Goal: Task Accomplishment & Management: Use online tool/utility

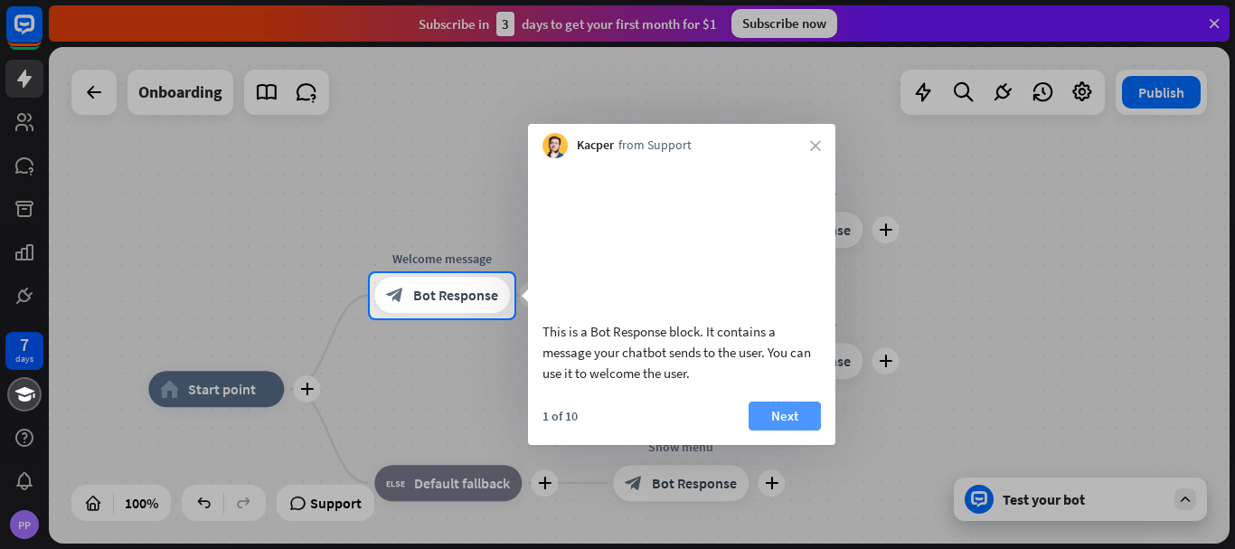
click at [776, 430] on button "Next" at bounding box center [785, 415] width 72 height 29
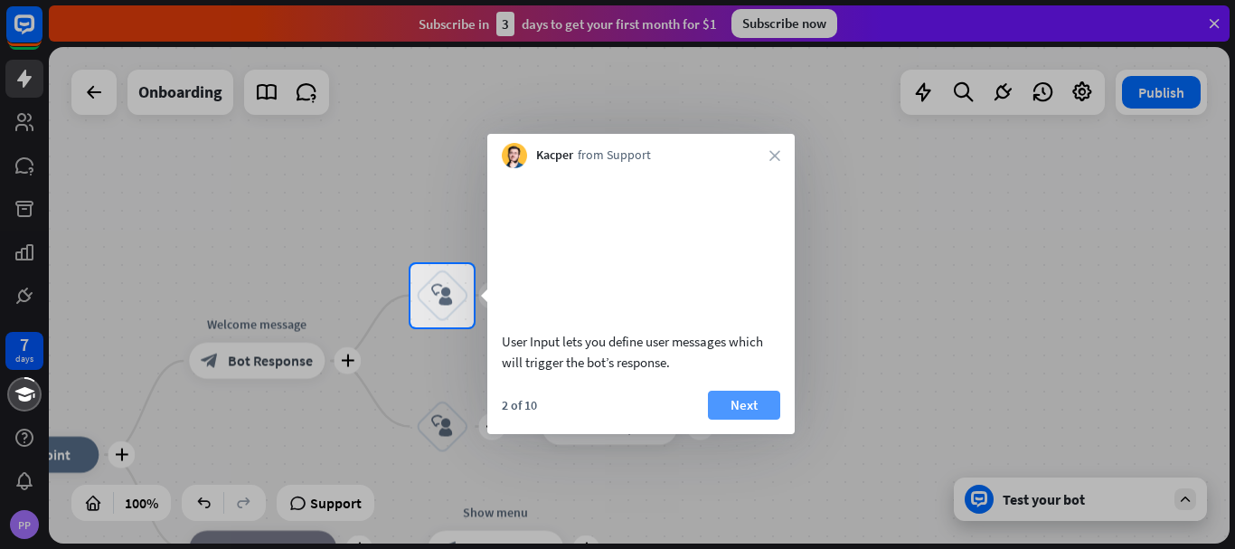
click at [750, 420] on button "Next" at bounding box center [744, 405] width 72 height 29
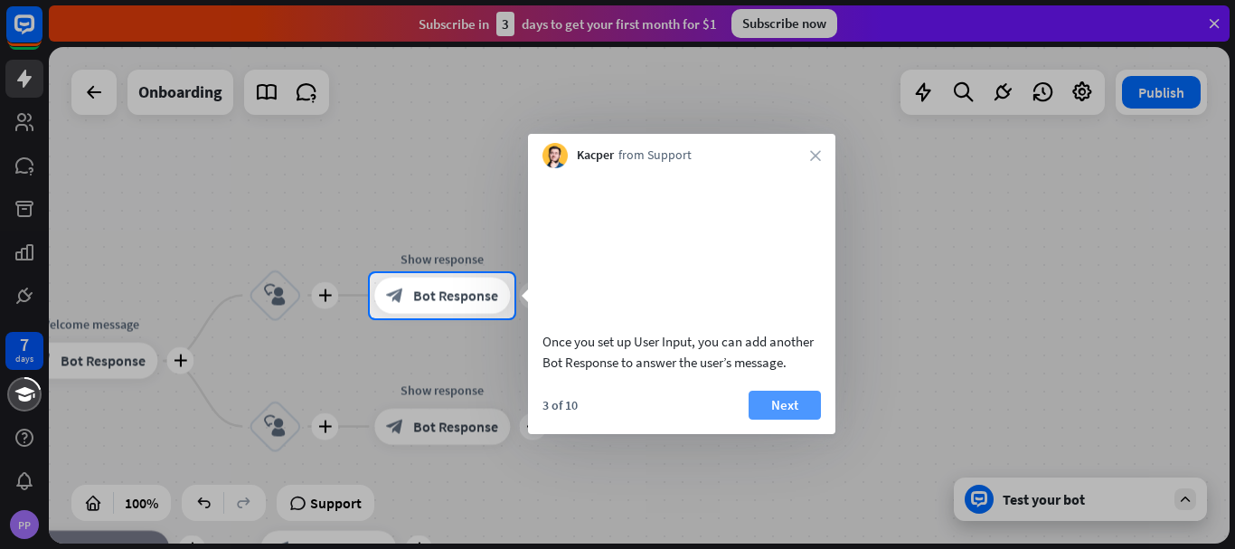
click at [775, 420] on button "Next" at bounding box center [785, 405] width 72 height 29
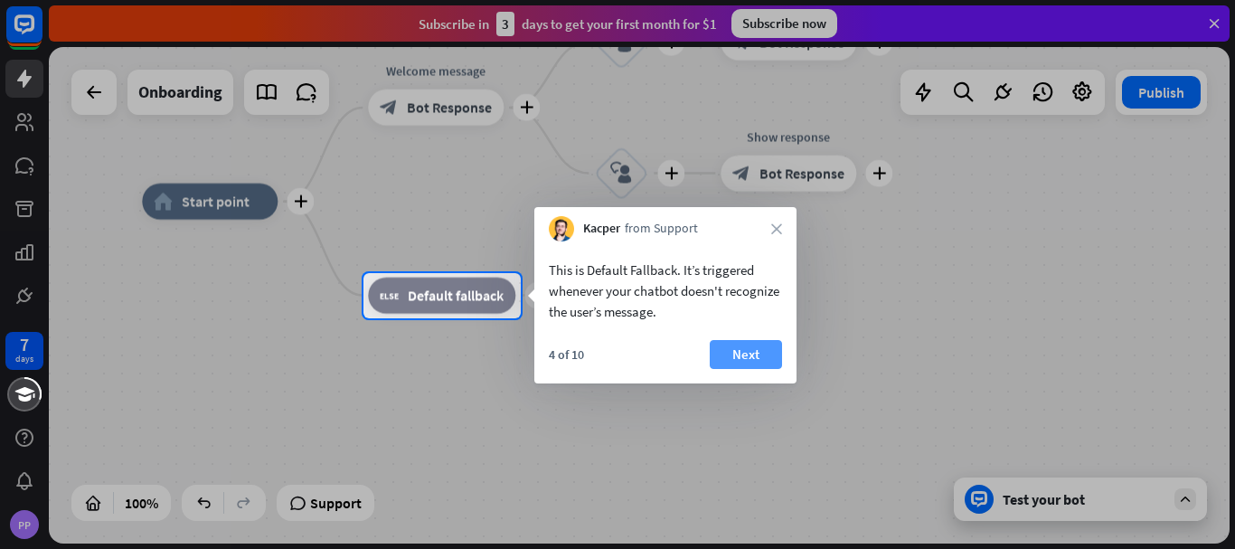
click at [722, 358] on button "Next" at bounding box center [746, 354] width 72 height 29
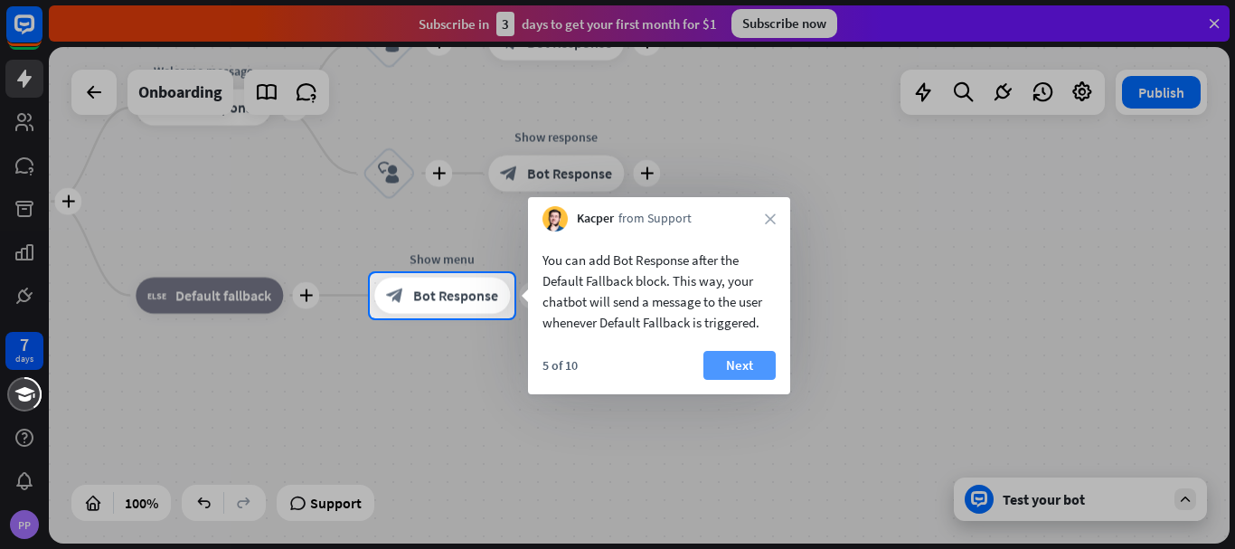
click at [740, 356] on button "Next" at bounding box center [739, 365] width 72 height 29
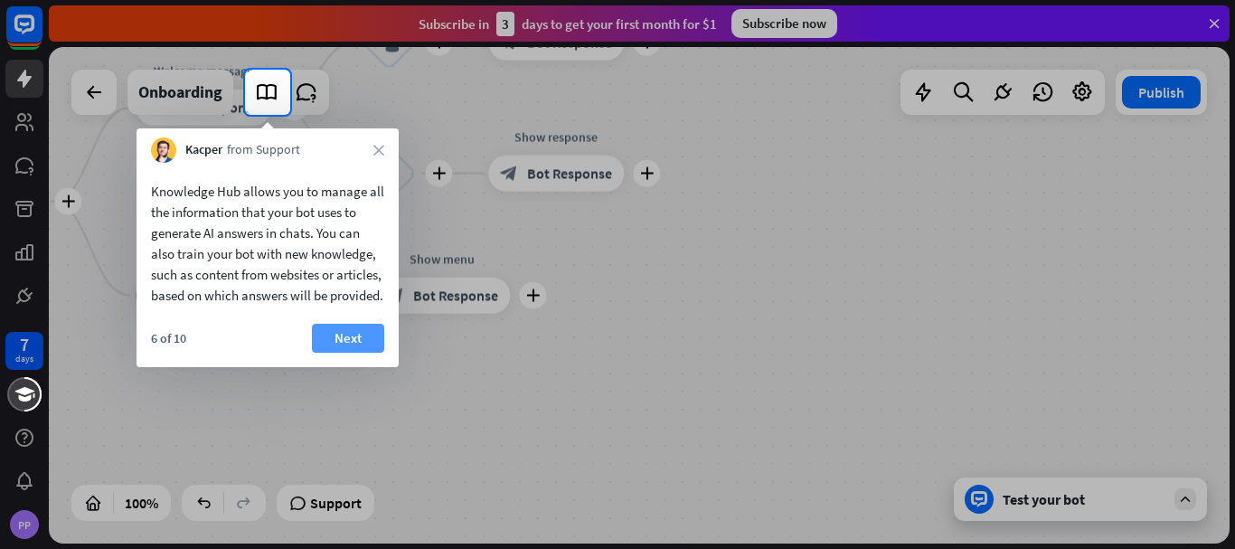
click at [355, 353] on button "Next" at bounding box center [348, 338] width 72 height 29
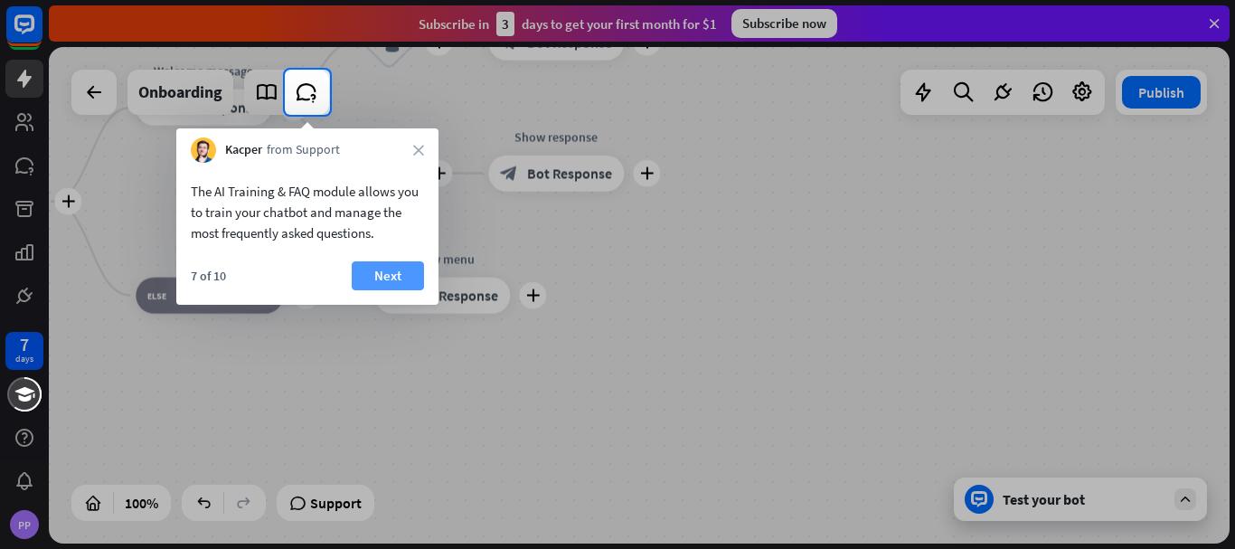
click at [393, 281] on button "Next" at bounding box center [388, 275] width 72 height 29
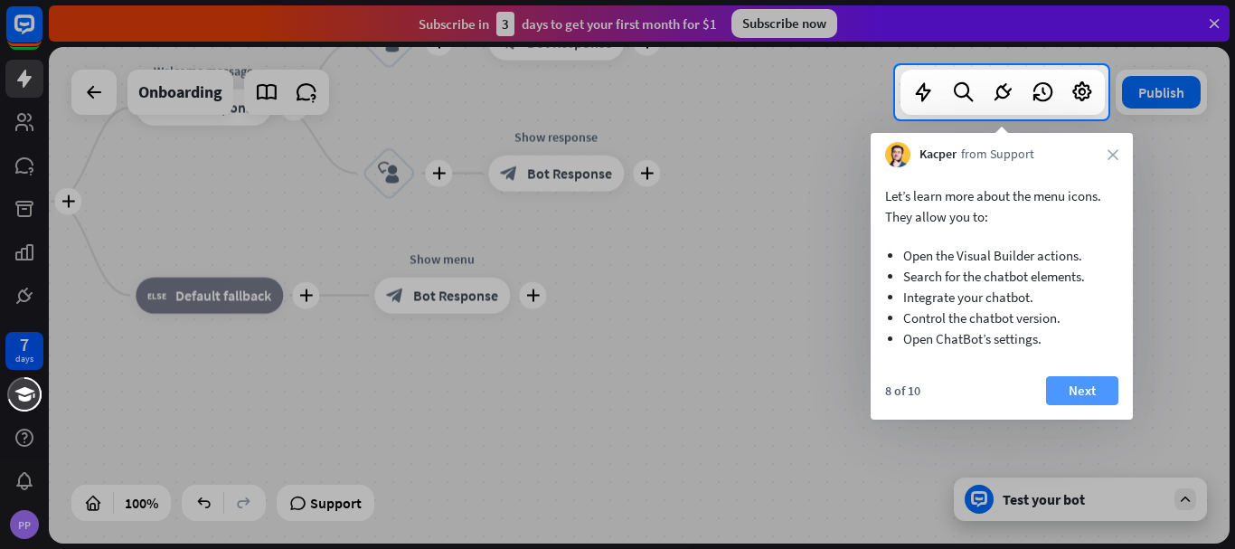
click at [1101, 382] on button "Next" at bounding box center [1082, 390] width 72 height 29
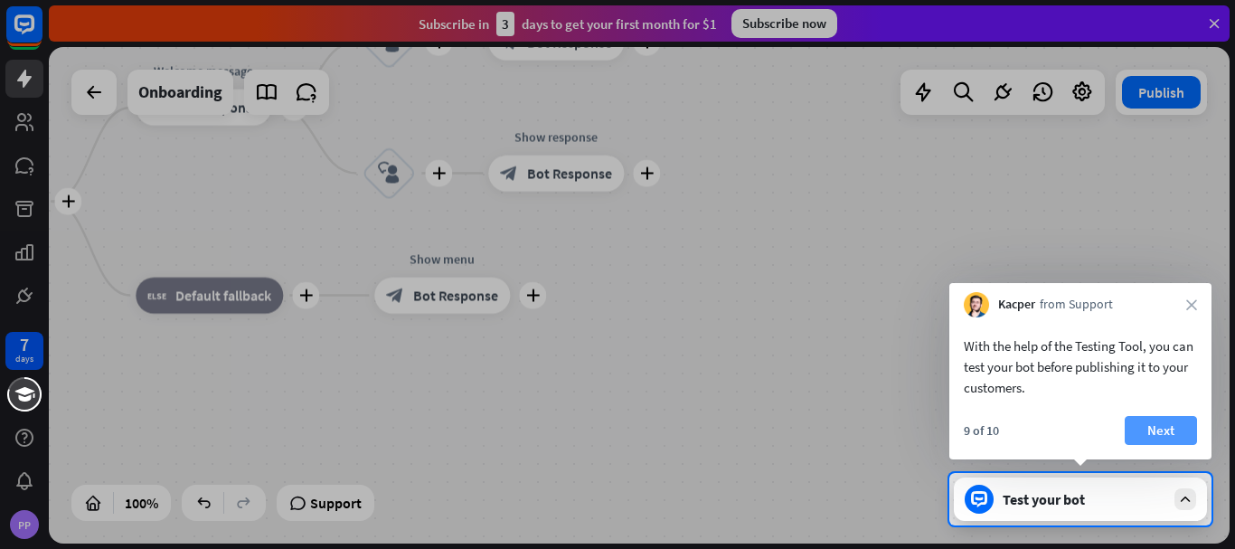
click at [1165, 433] on button "Next" at bounding box center [1161, 430] width 72 height 29
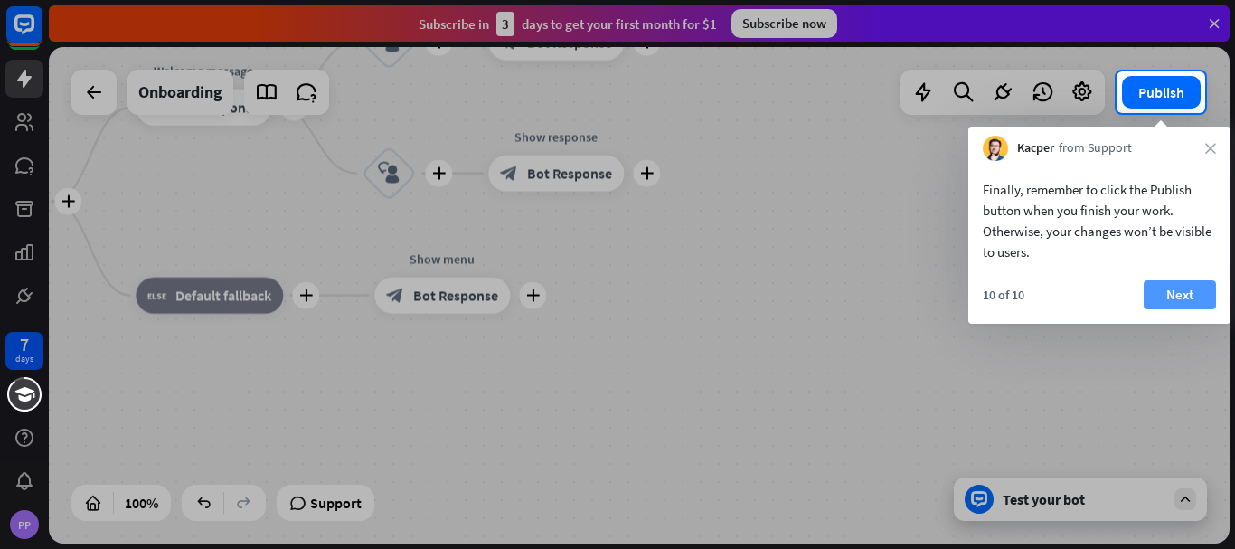
click at [1170, 296] on button "Next" at bounding box center [1180, 294] width 72 height 29
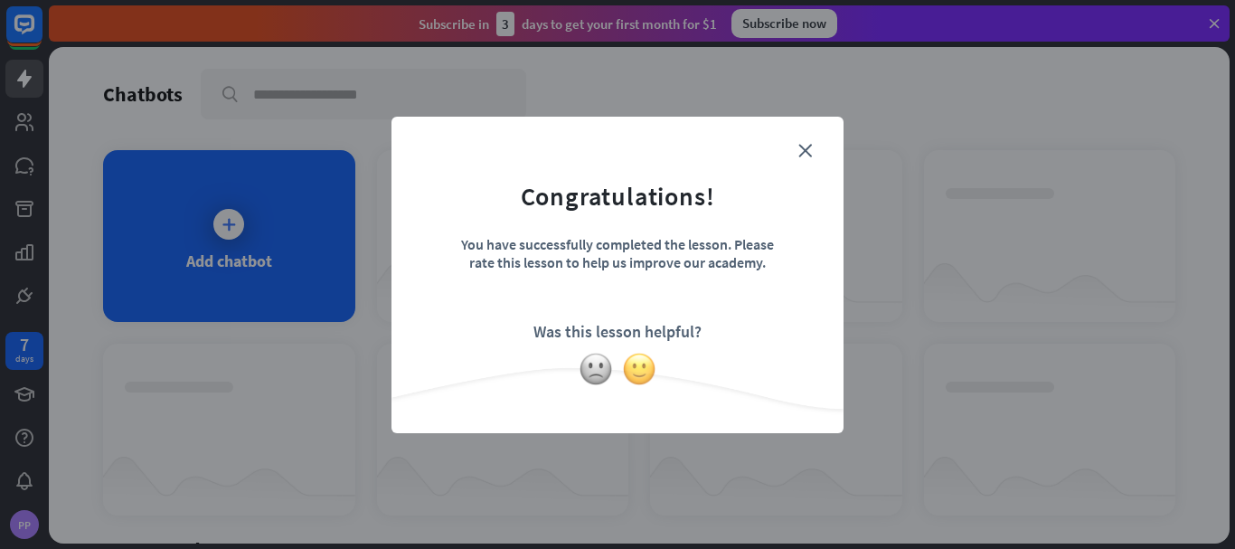
click at [641, 365] on img at bounding box center [639, 369] width 34 height 34
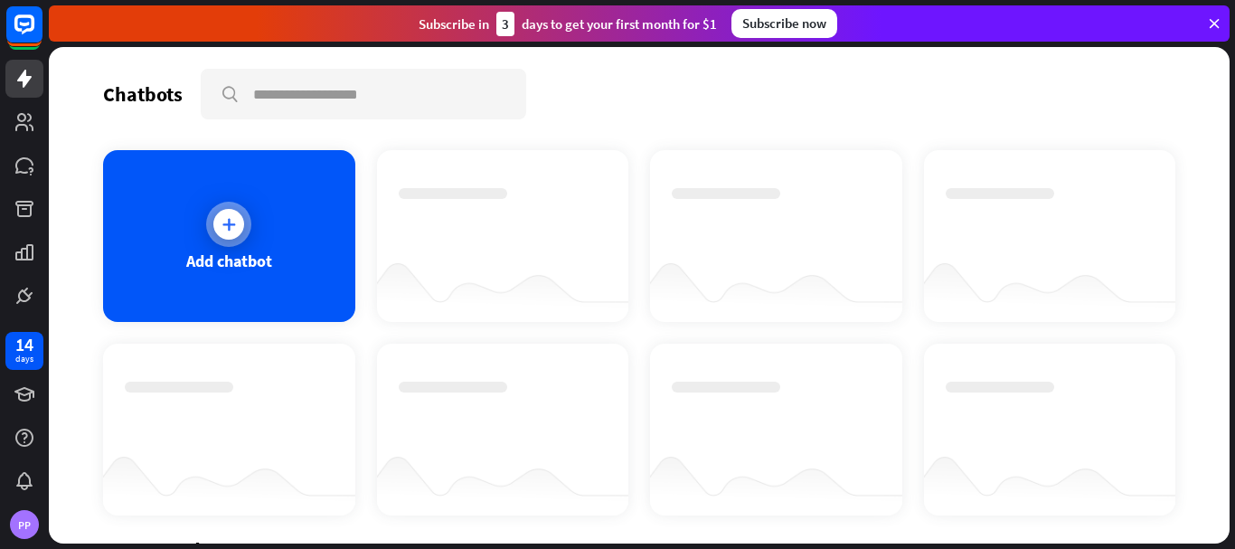
click at [213, 224] on div at bounding box center [228, 224] width 31 height 31
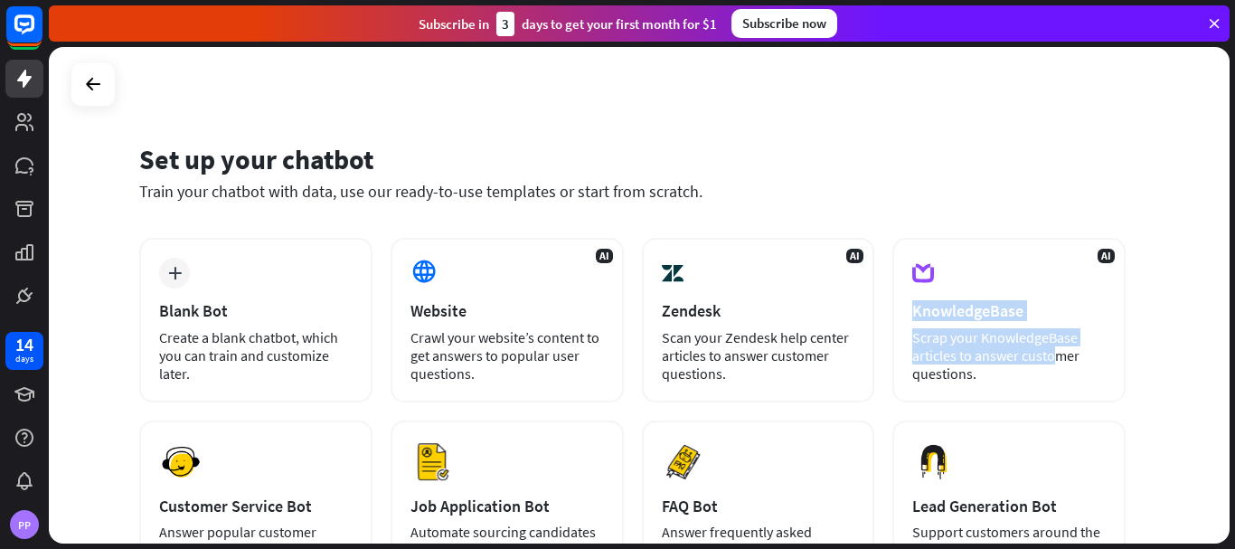
drag, startPoint x: 1232, startPoint y: 270, endPoint x: 1234, endPoint y: 339, distance: 68.7
click at [1234, 339] on div "Set up your chatbot Train your chatbot with data, use our ready-to-use template…" at bounding box center [642, 298] width 1186 height 502
drag, startPoint x: 1230, startPoint y: 244, endPoint x: 1231, endPoint y: 307, distance: 62.4
click at [1231, 307] on div "Set up your chatbot Train your chatbot with data, use our ready-to-use template…" at bounding box center [642, 298] width 1186 height 502
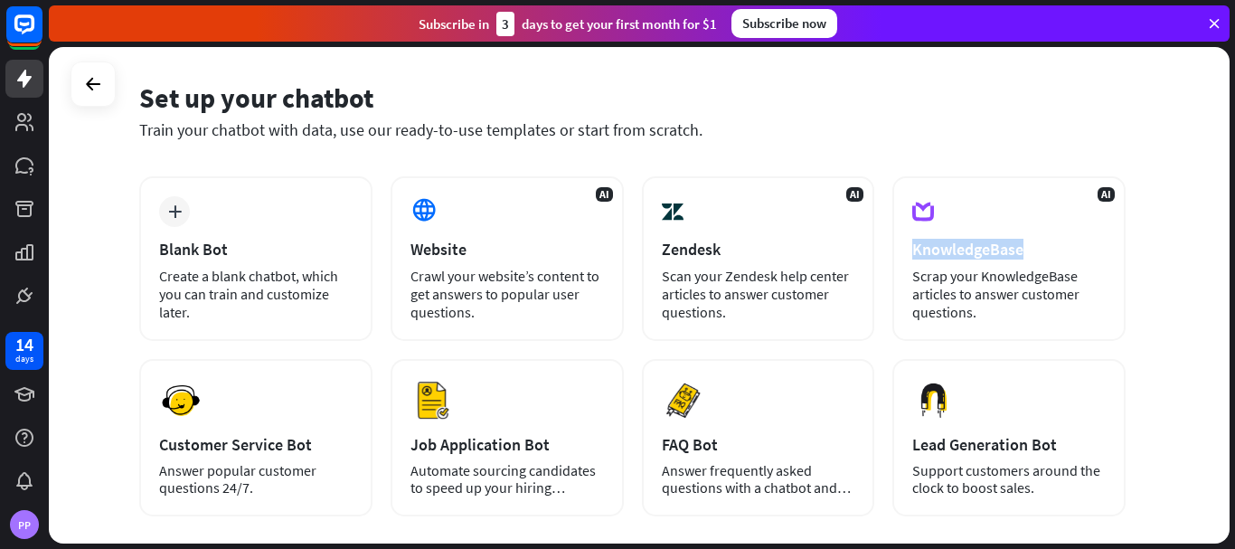
click at [1212, 373] on div "Set up your chatbot Train your chatbot with data, use our ready-to-use template…" at bounding box center [639, 295] width 1181 height 496
click at [24, 67] on link at bounding box center [24, 79] width 38 height 38
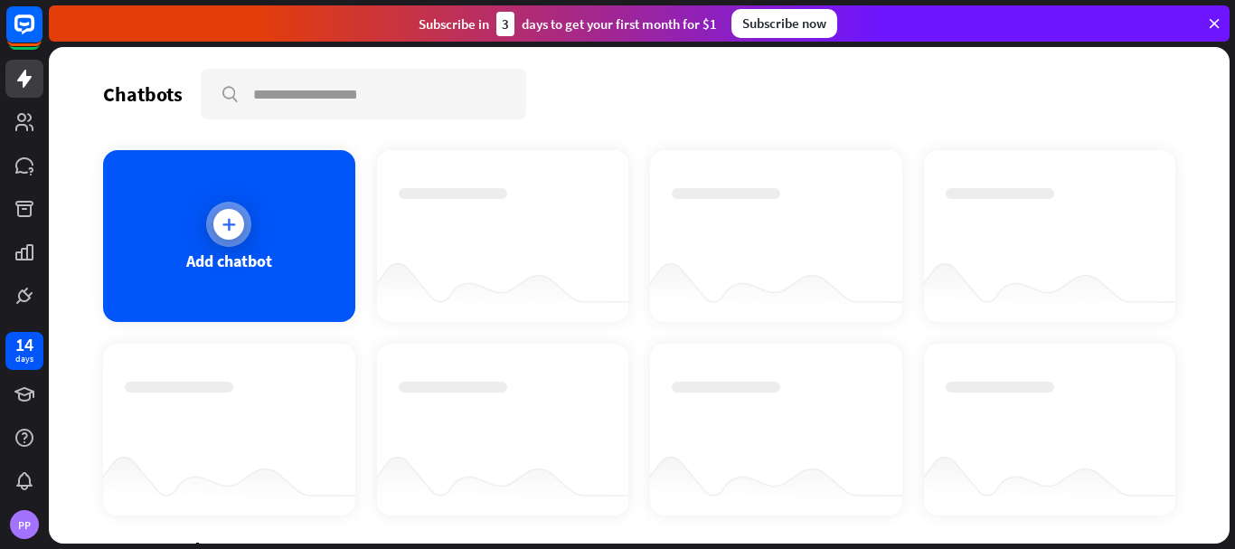
click at [213, 212] on div at bounding box center [228, 224] width 45 height 45
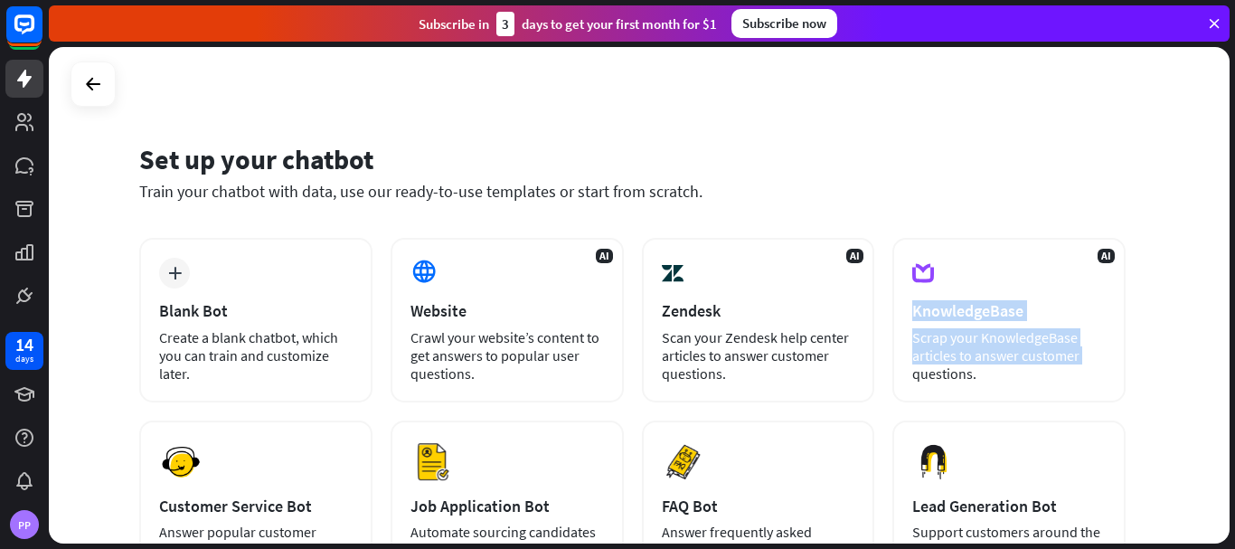
drag, startPoint x: 1234, startPoint y: 283, endPoint x: 1234, endPoint y: 362, distance: 78.7
click at [1234, 362] on div "Set up your chatbot Train your chatbot with data, use our ready-to-use template…" at bounding box center [642, 298] width 1186 height 502
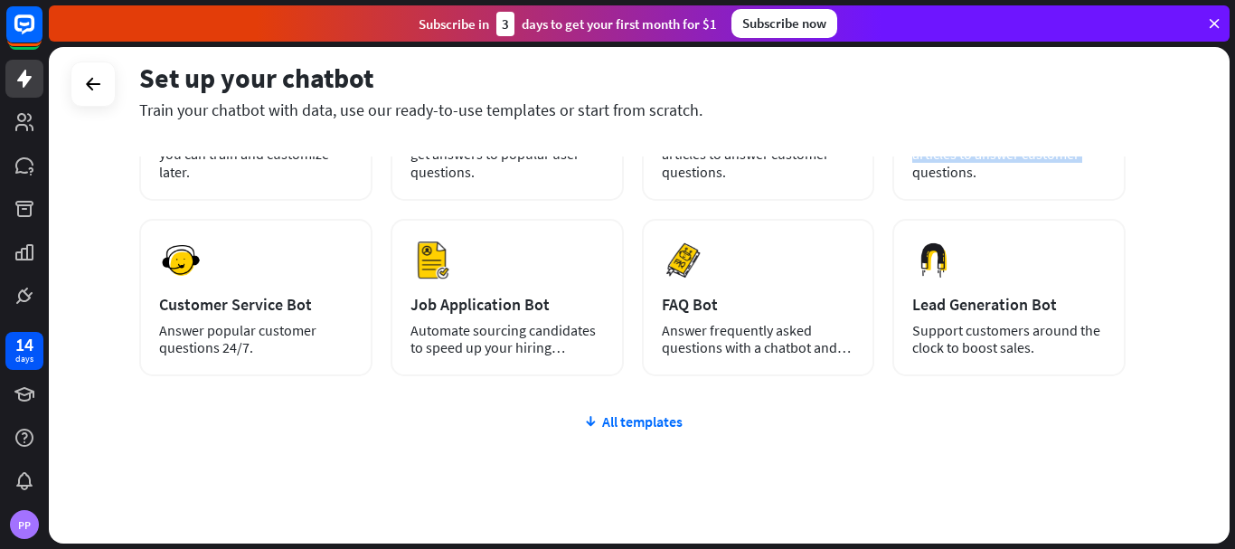
scroll to position [212, 0]
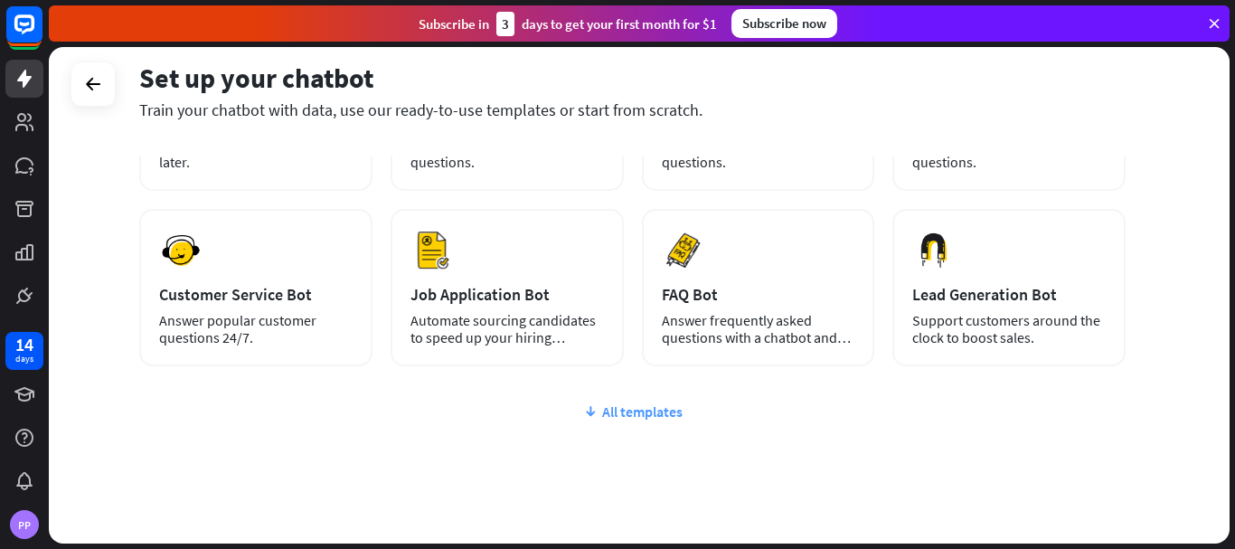
click at [671, 416] on div "All templates" at bounding box center [632, 411] width 986 height 18
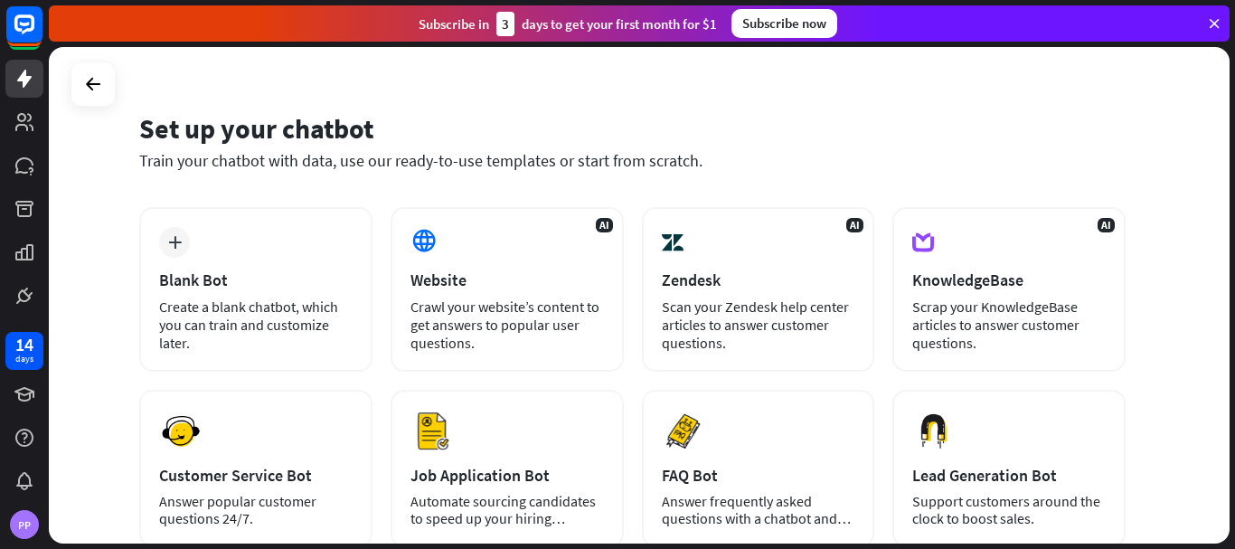
scroll to position [0, 0]
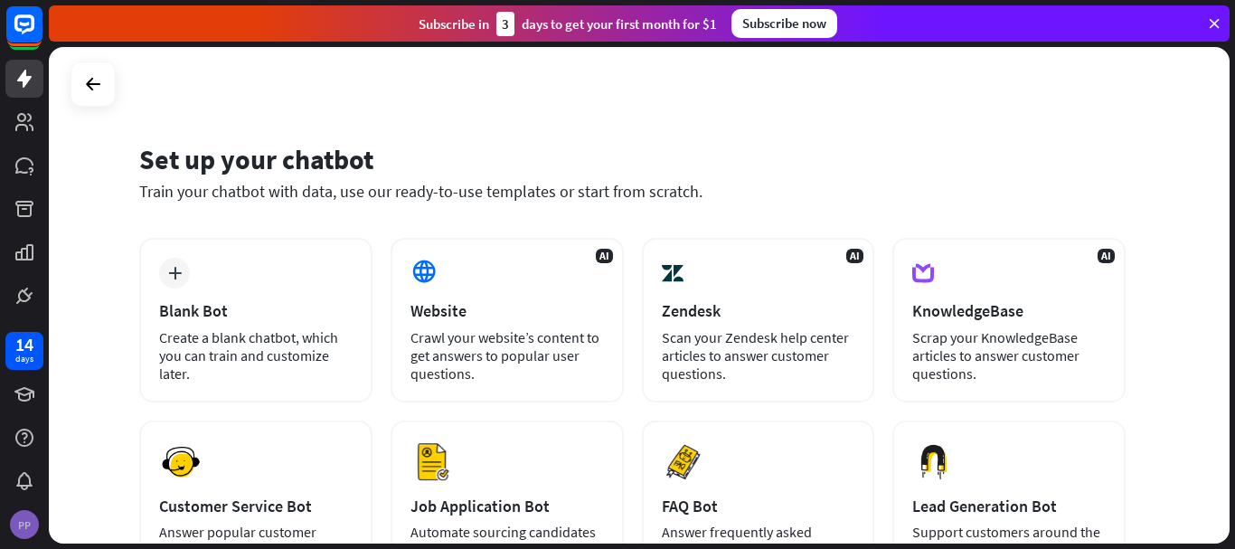
click at [24, 524] on div "PP" at bounding box center [24, 524] width 29 height 29
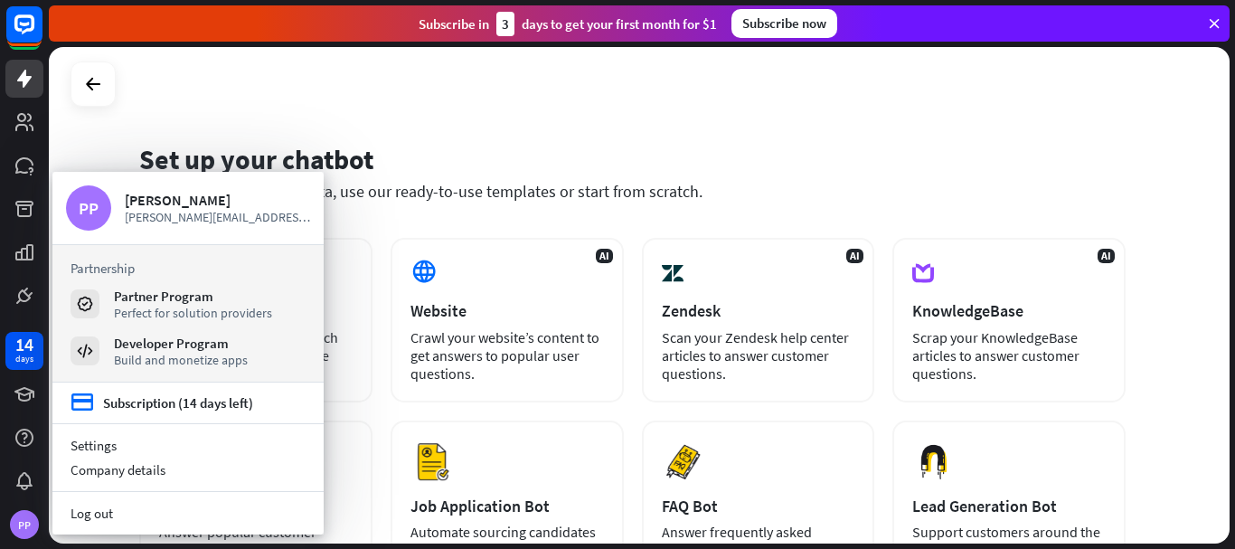
click at [703, 128] on div "Set up your chatbot Train your chatbot with data, use our ready-to-use template…" at bounding box center [632, 182] width 986 height 109
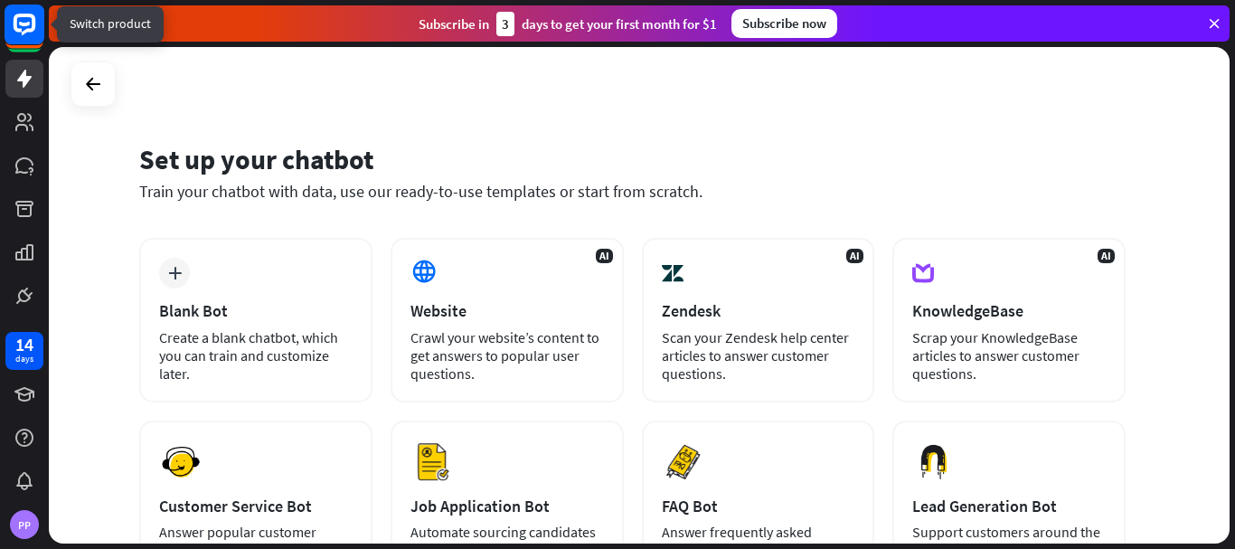
click at [23, 21] on rect at bounding box center [25, 25] width 40 height 40
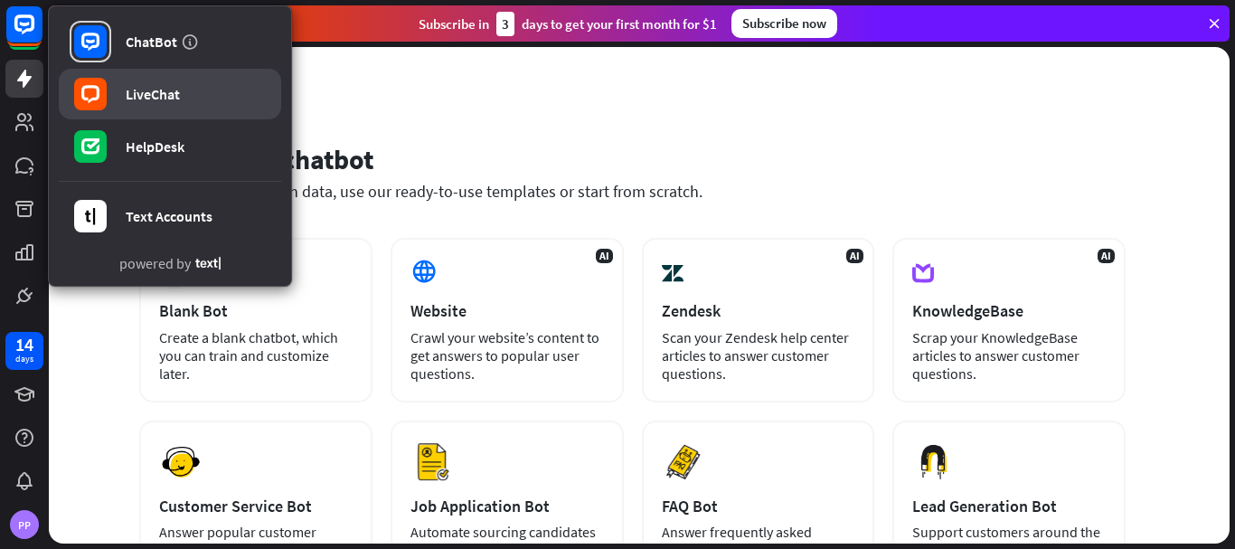
click at [156, 94] on div "LiveChat" at bounding box center [153, 94] width 54 height 18
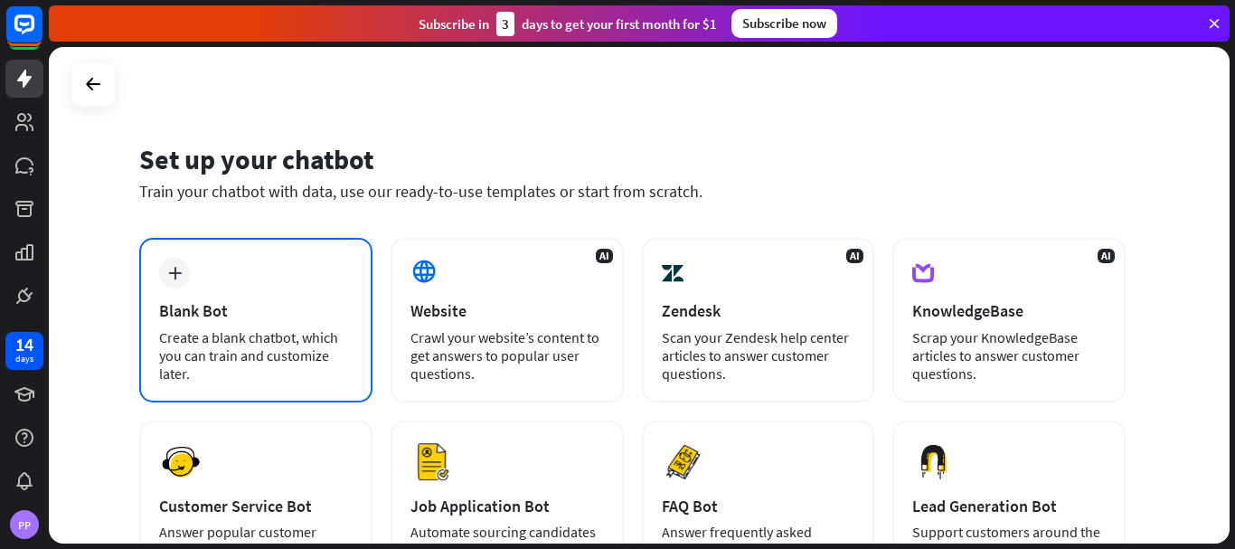
click at [269, 313] on div "Blank Bot" at bounding box center [255, 310] width 193 height 21
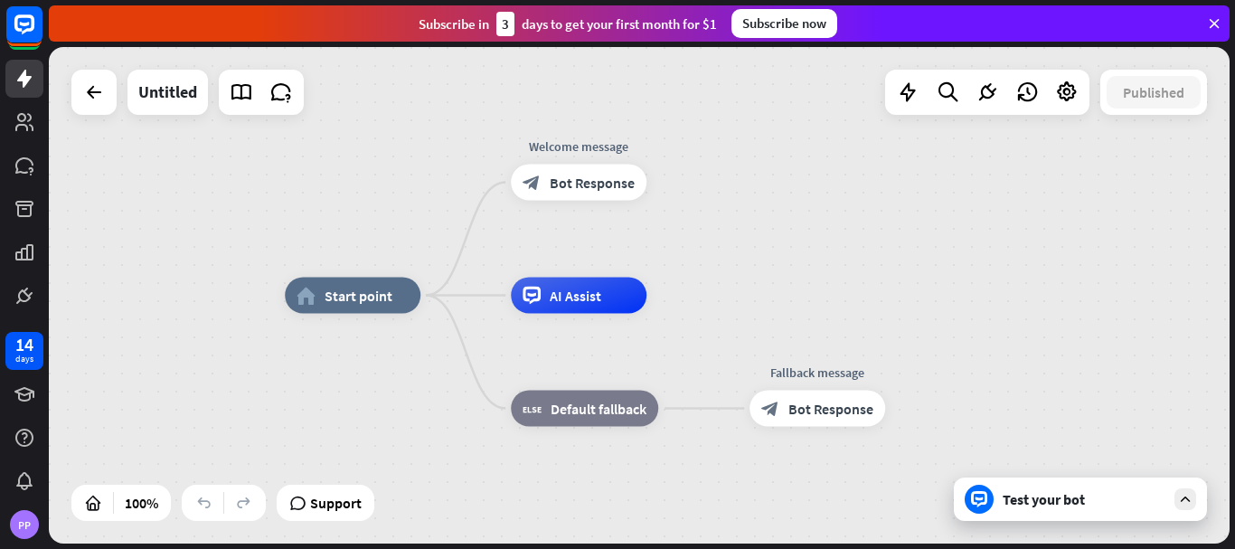
click at [1073, 514] on div "Test your bot" at bounding box center [1080, 498] width 253 height 43
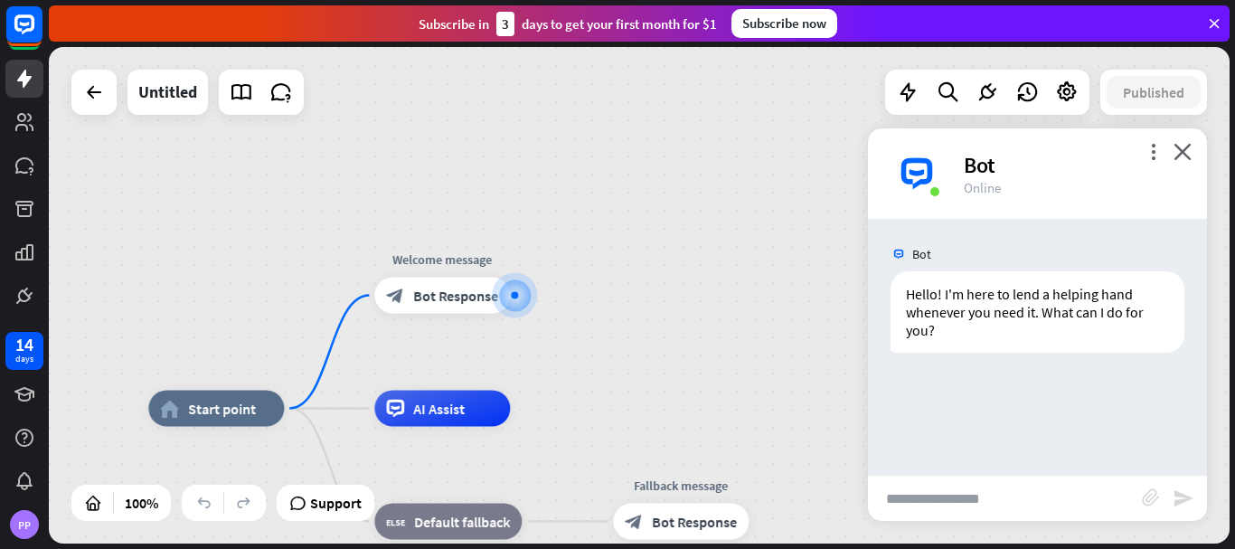
click at [1027, 503] on input "text" at bounding box center [1005, 498] width 274 height 45
paste input "**********"
type input "**********"
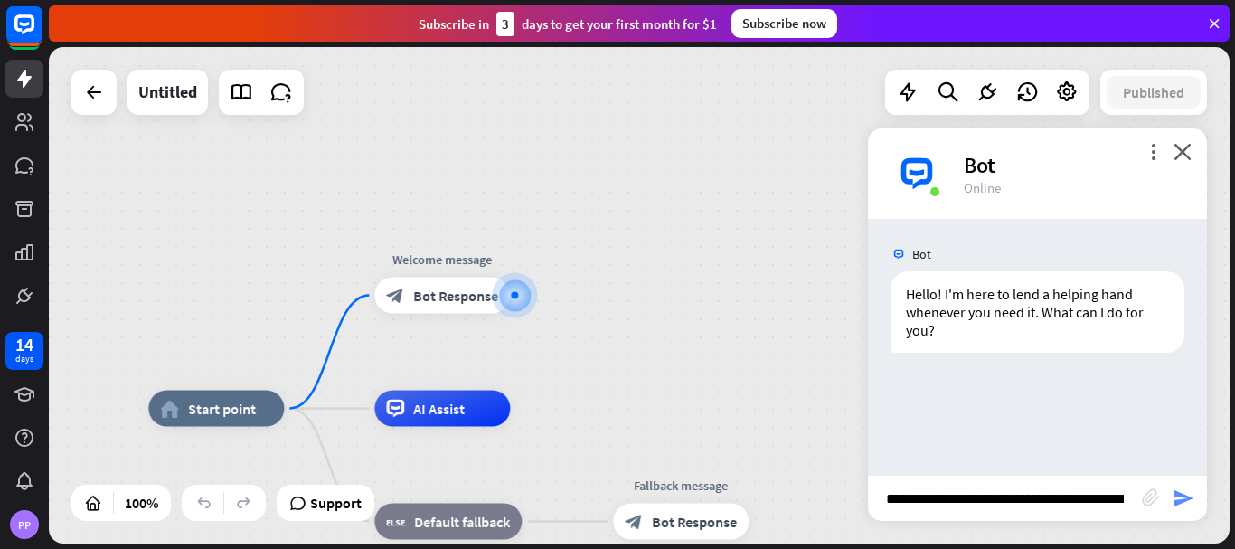
click at [1180, 501] on icon "send" at bounding box center [1184, 498] width 22 height 22
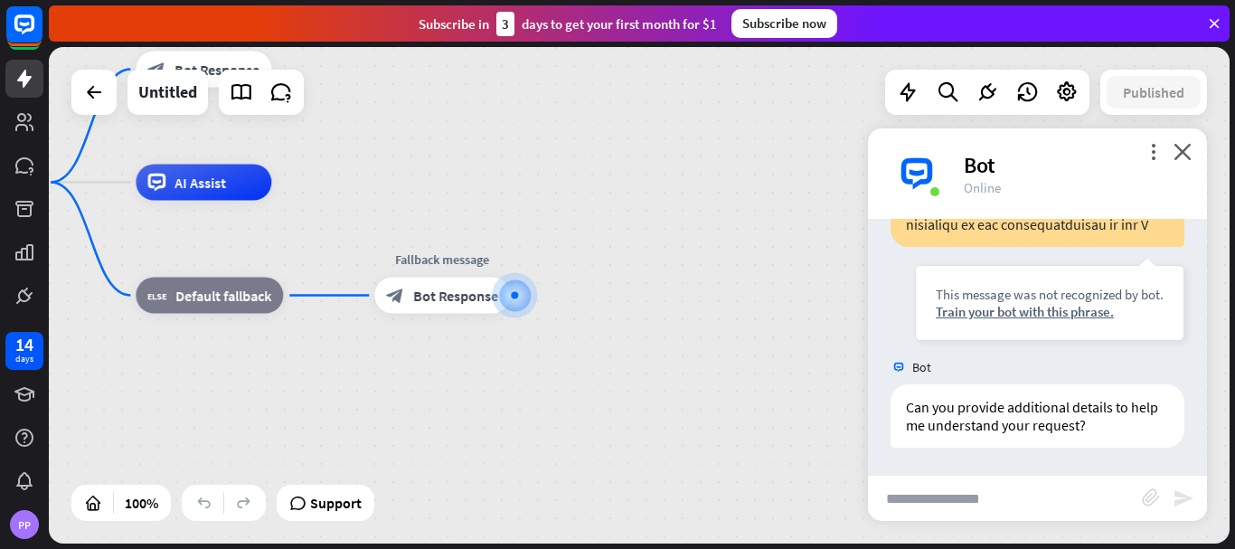
scroll to position [1171, 0]
click at [1189, 156] on icon "close" at bounding box center [1183, 151] width 18 height 17
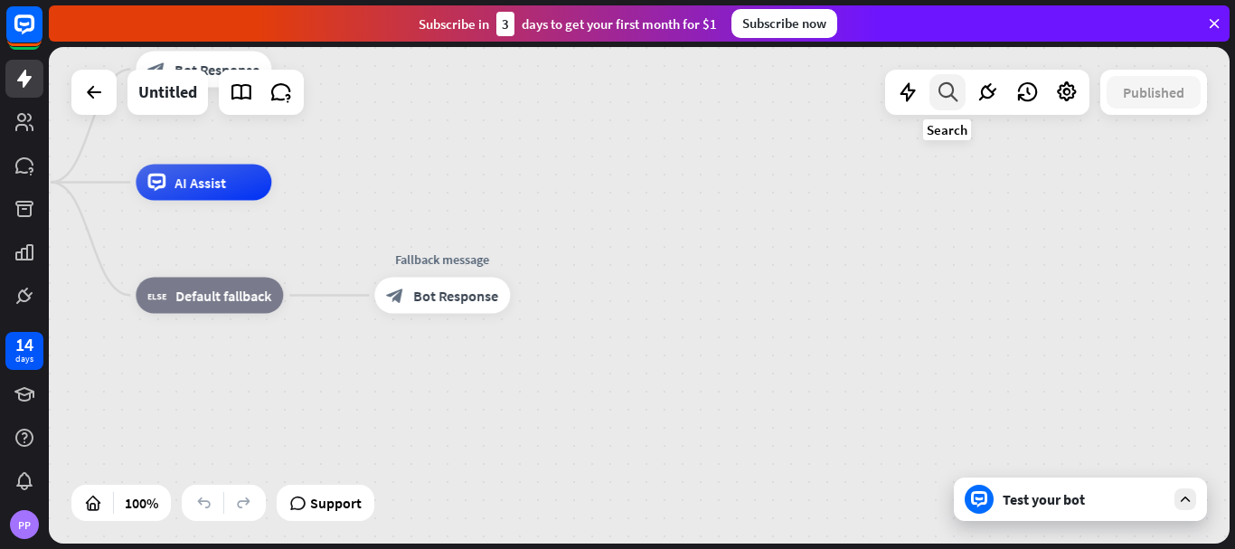
click at [959, 92] on div at bounding box center [947, 92] width 36 height 36
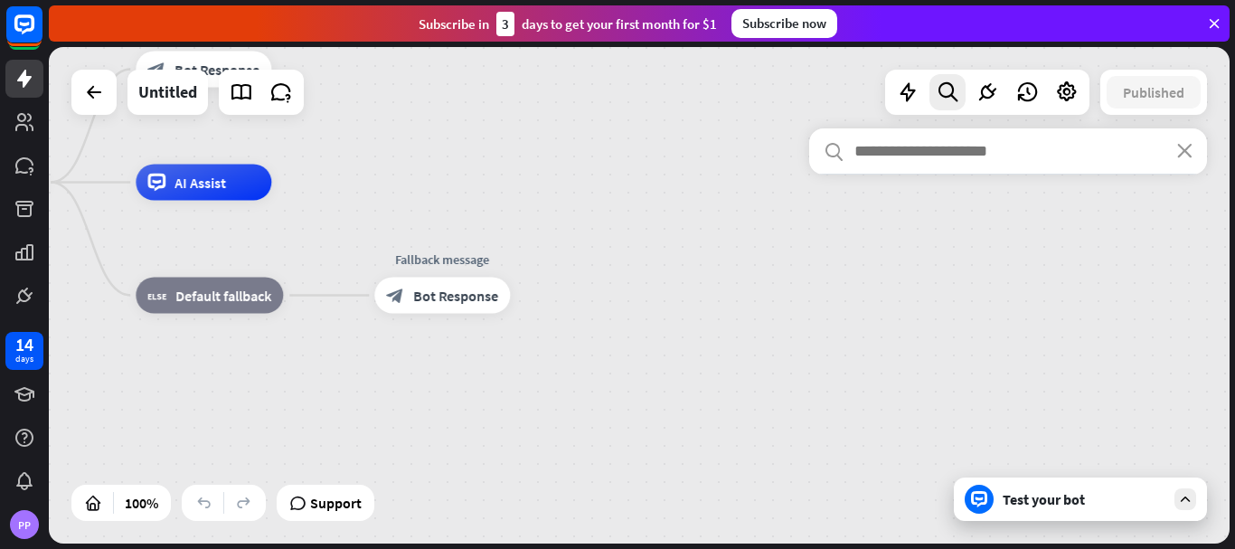
click at [1184, 158] on input "text" at bounding box center [1008, 150] width 398 height 45
click at [14, 523] on div "PP" at bounding box center [24, 524] width 29 height 29
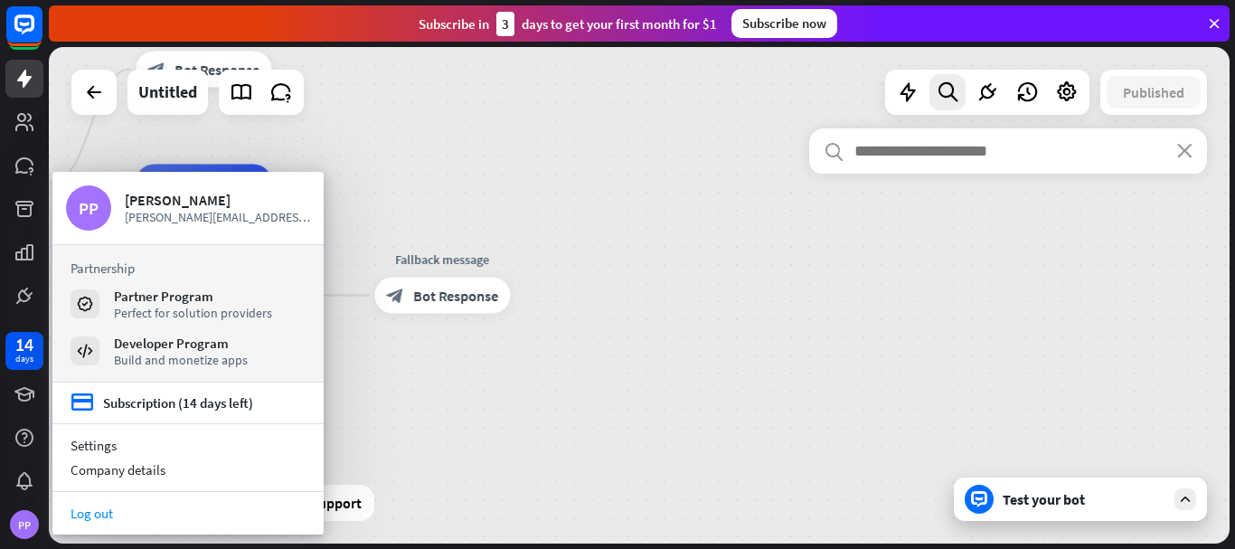
click at [90, 513] on link "Log out" at bounding box center [187, 513] width 271 height 24
